Goal: Find contact information: Find contact information

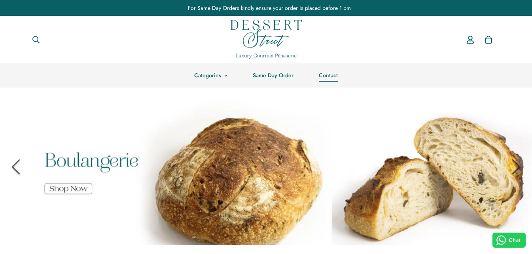
click at [328, 76] on link "Contact" at bounding box center [328, 75] width 44 height 24
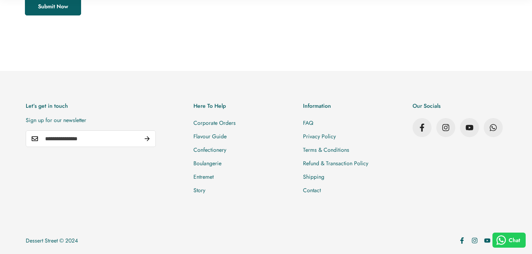
scroll to position [479, 0]
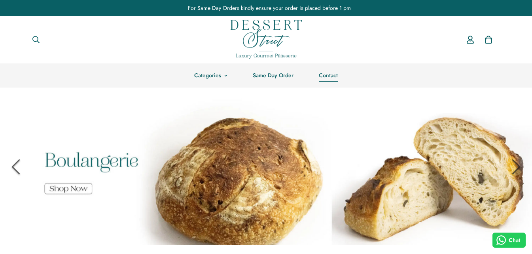
click at [329, 74] on link "Contact" at bounding box center [328, 75] width 44 height 24
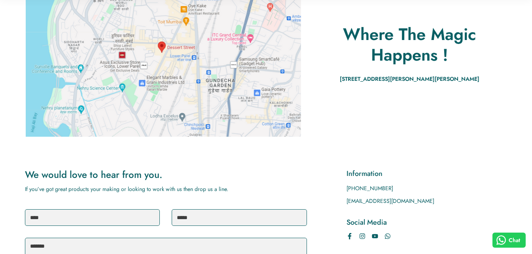
scroll to position [158, 0]
